Goal: Task Accomplishment & Management: Manage account settings

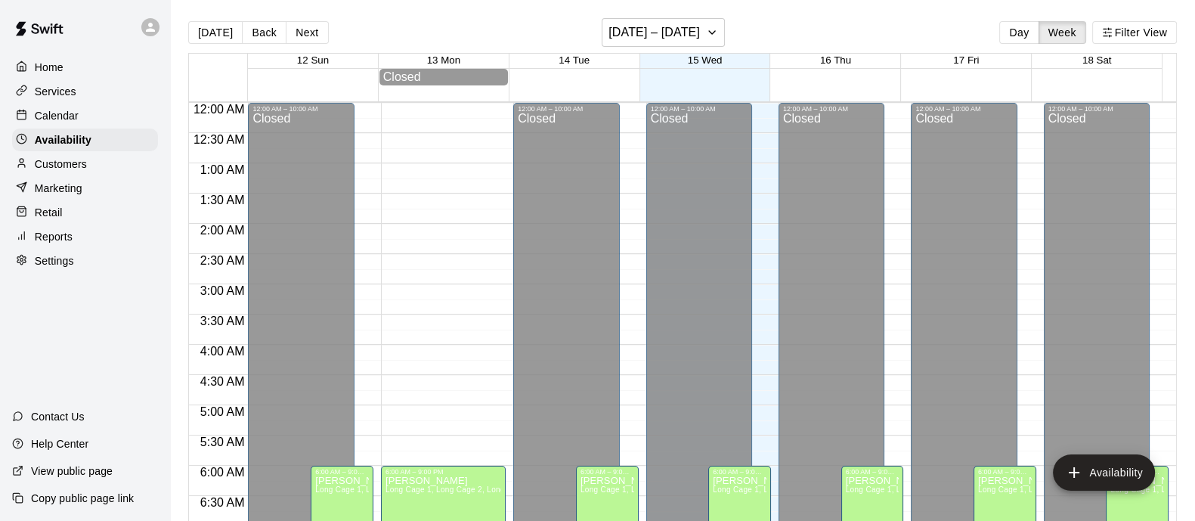
scroll to position [639, 0]
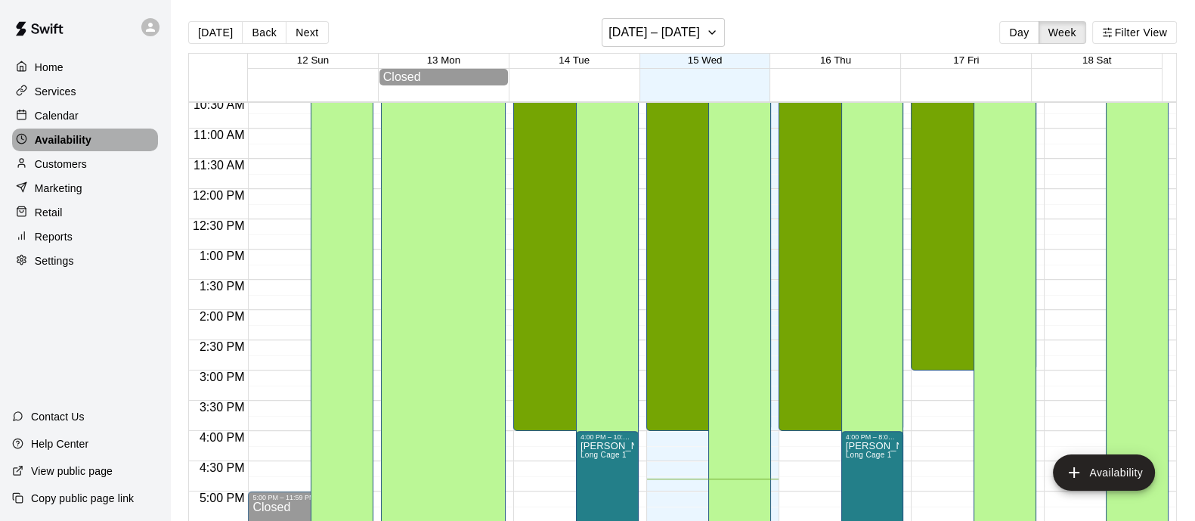
click at [103, 149] on div "Availability" at bounding box center [85, 139] width 146 height 23
click at [85, 122] on div "Calendar" at bounding box center [85, 115] width 146 height 23
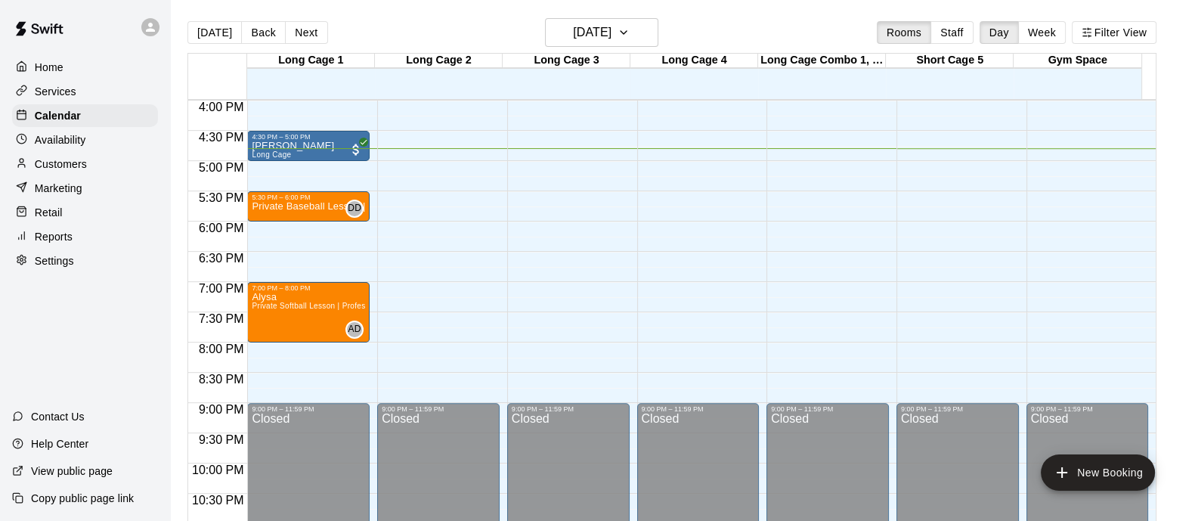
scroll to position [873, 0]
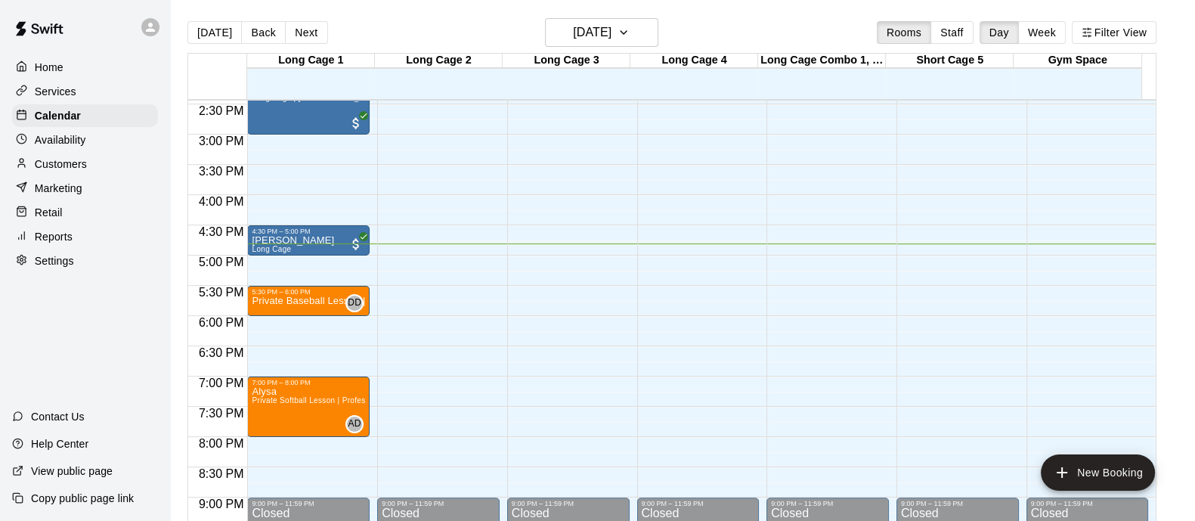
click at [209, 36] on button "[DATE]" at bounding box center [214, 32] width 54 height 23
click at [321, 235] on div "4:30 PM – 5:00 PM" at bounding box center [308, 231] width 113 height 8
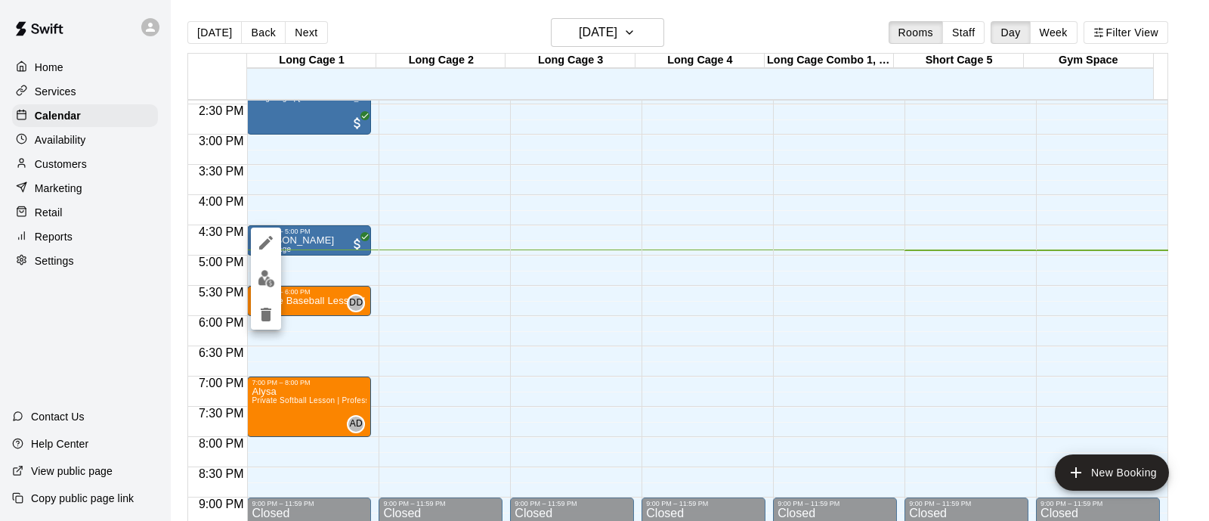
click at [264, 270] on img "edit" at bounding box center [266, 278] width 17 height 17
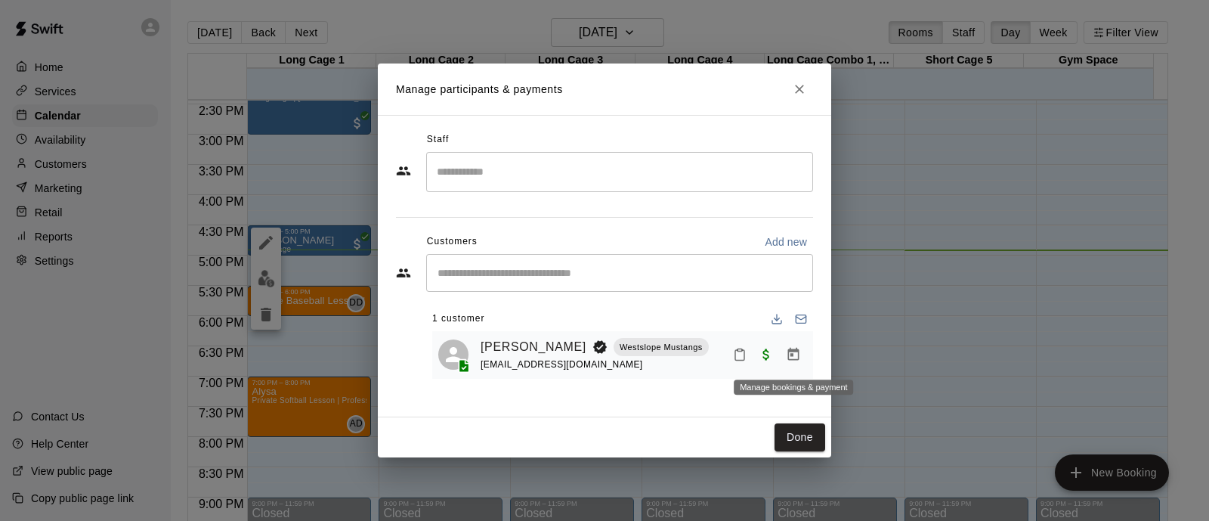
click at [794, 359] on icon "Manage bookings & payment" at bounding box center [793, 354] width 15 height 15
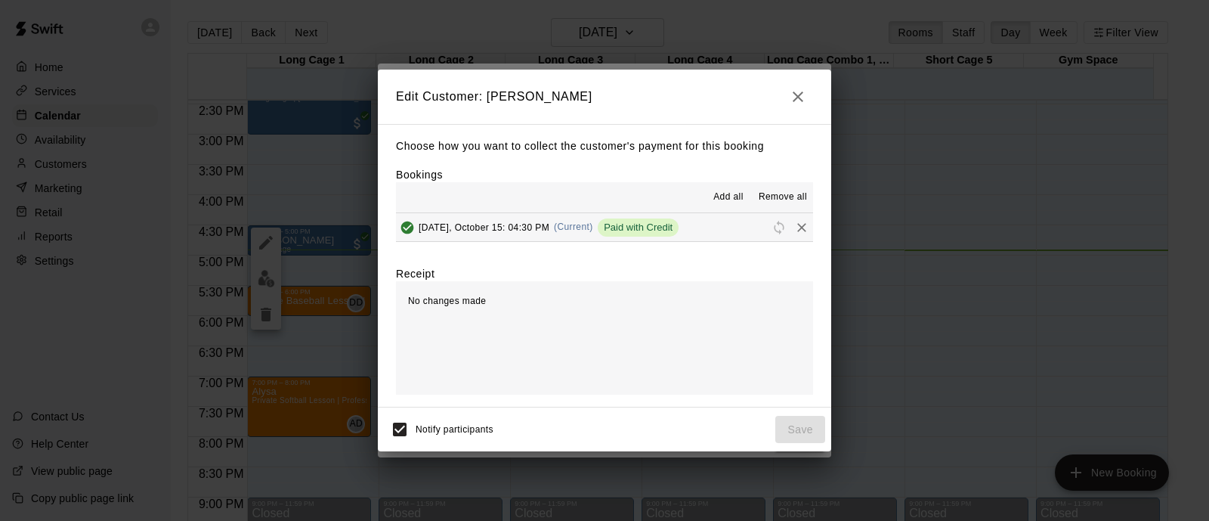
click at [796, 96] on icon "button" at bounding box center [798, 96] width 11 height 11
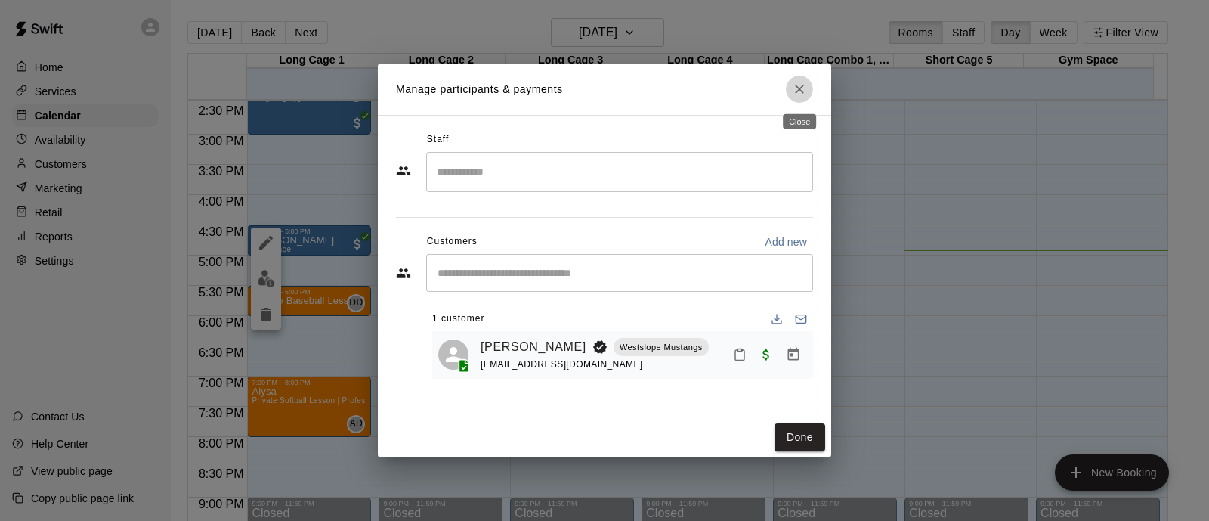
click at [801, 85] on icon "Close" at bounding box center [799, 89] width 15 height 15
